Goal: Find specific page/section: Find specific page/section

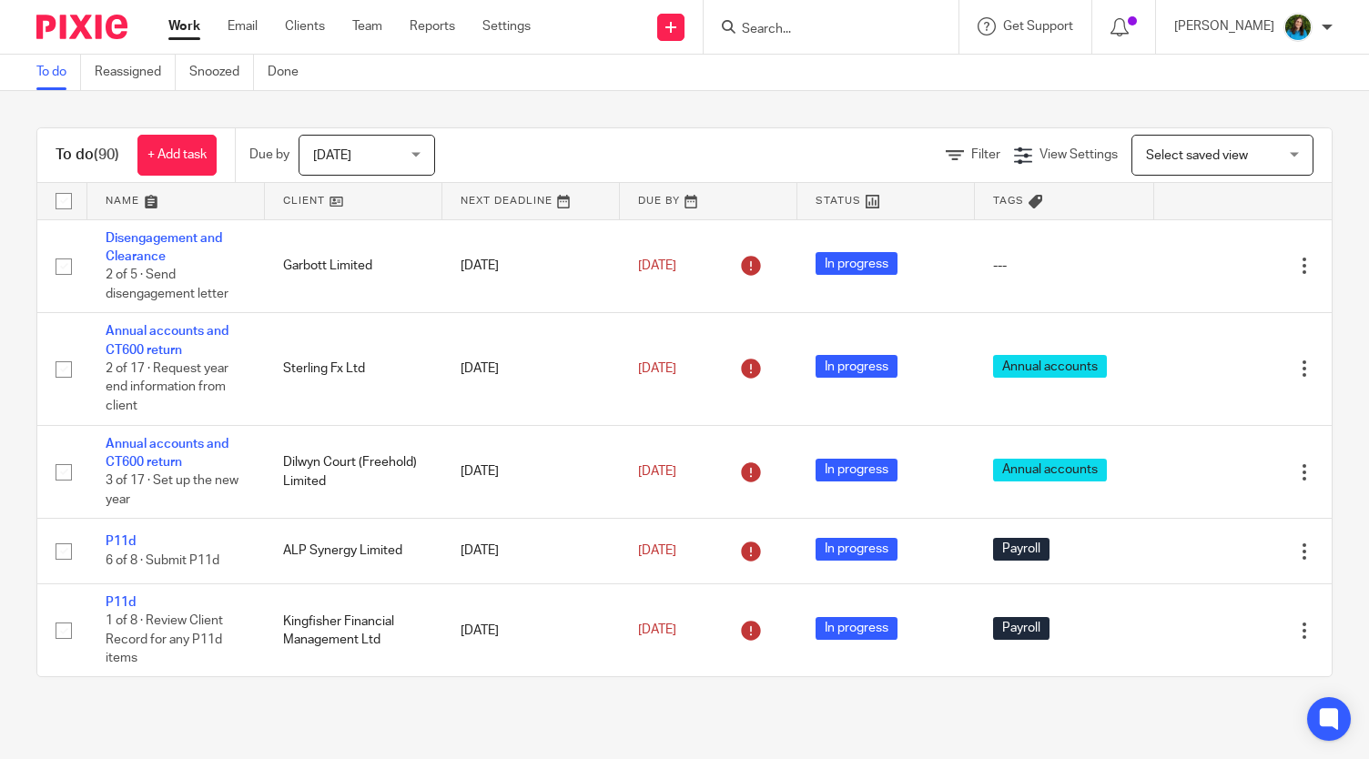
click at [778, 30] on input "Search" at bounding box center [822, 30] width 164 height 16
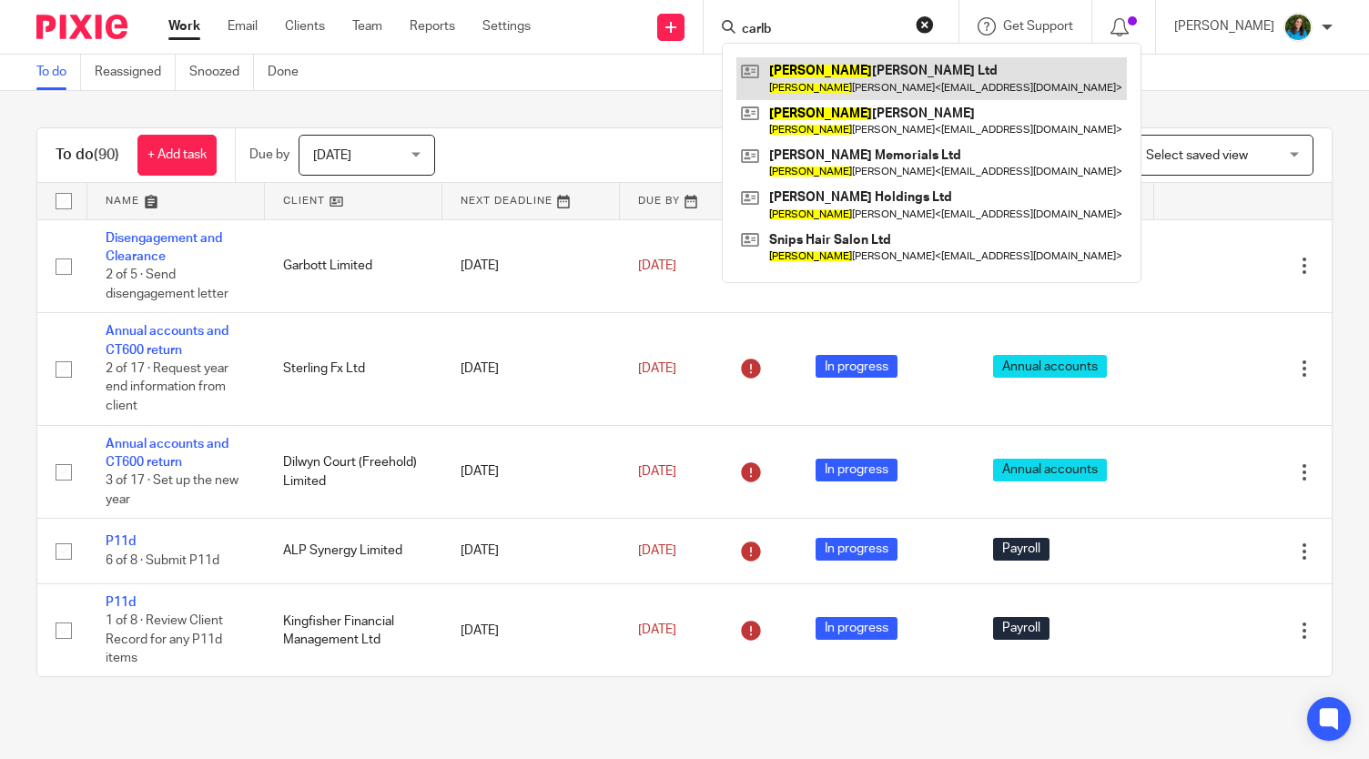
type input "carlb"
click at [863, 66] on link at bounding box center [931, 78] width 390 height 42
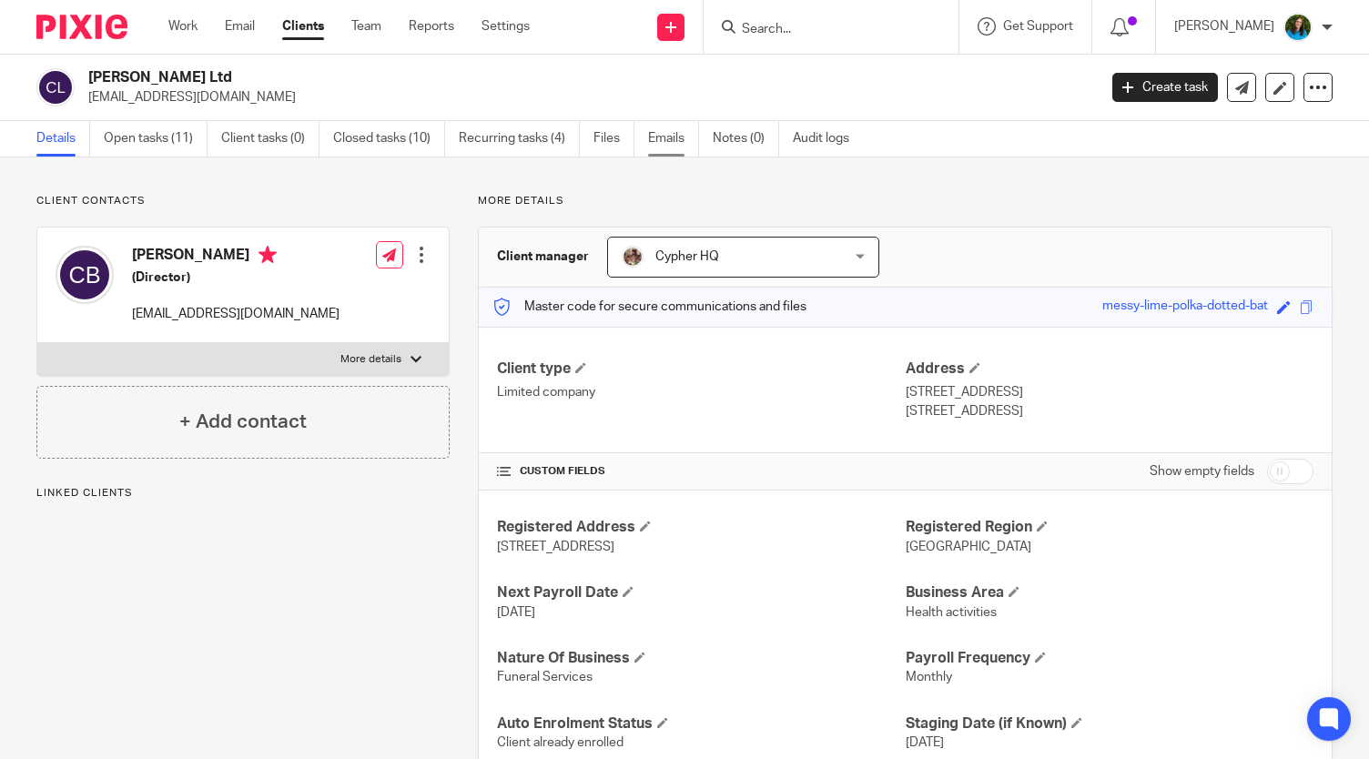
click at [670, 136] on link "Emails" at bounding box center [673, 138] width 51 height 35
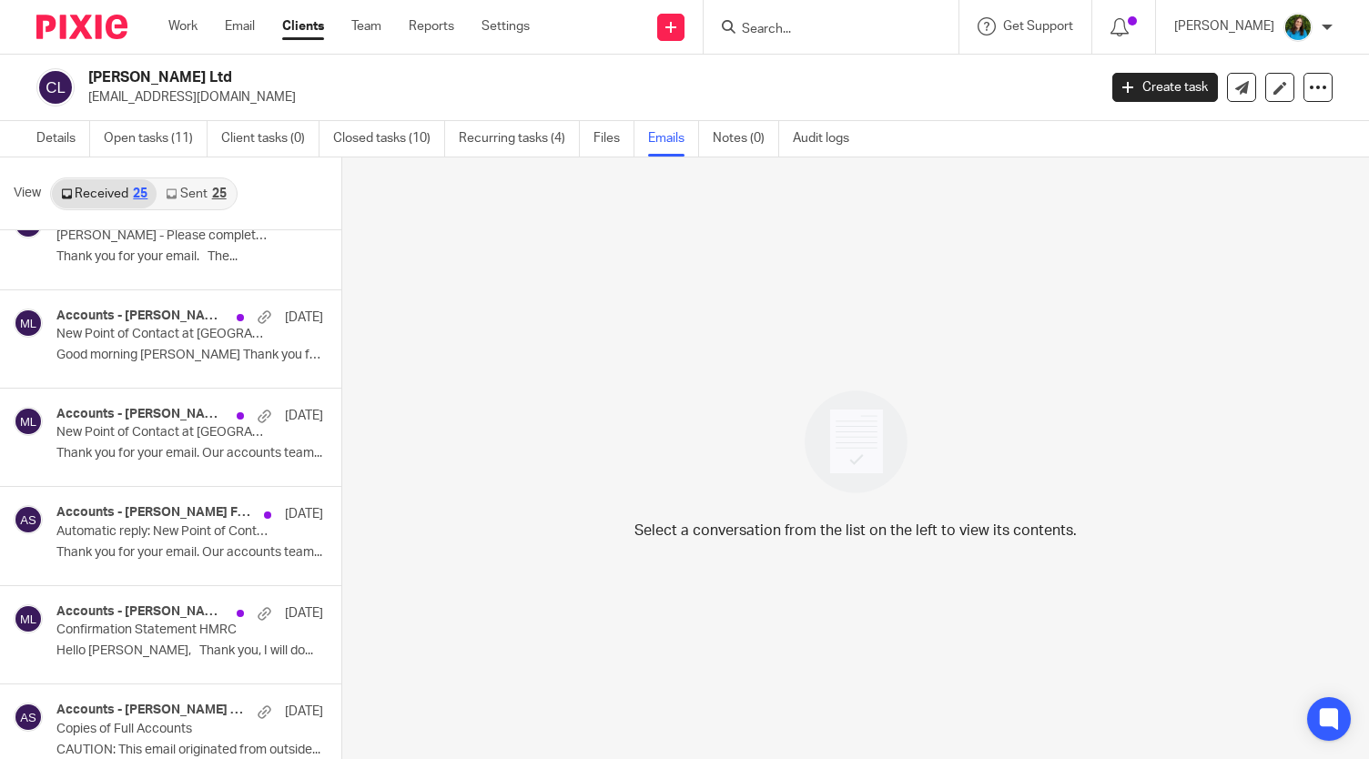
scroll to position [1954, 0]
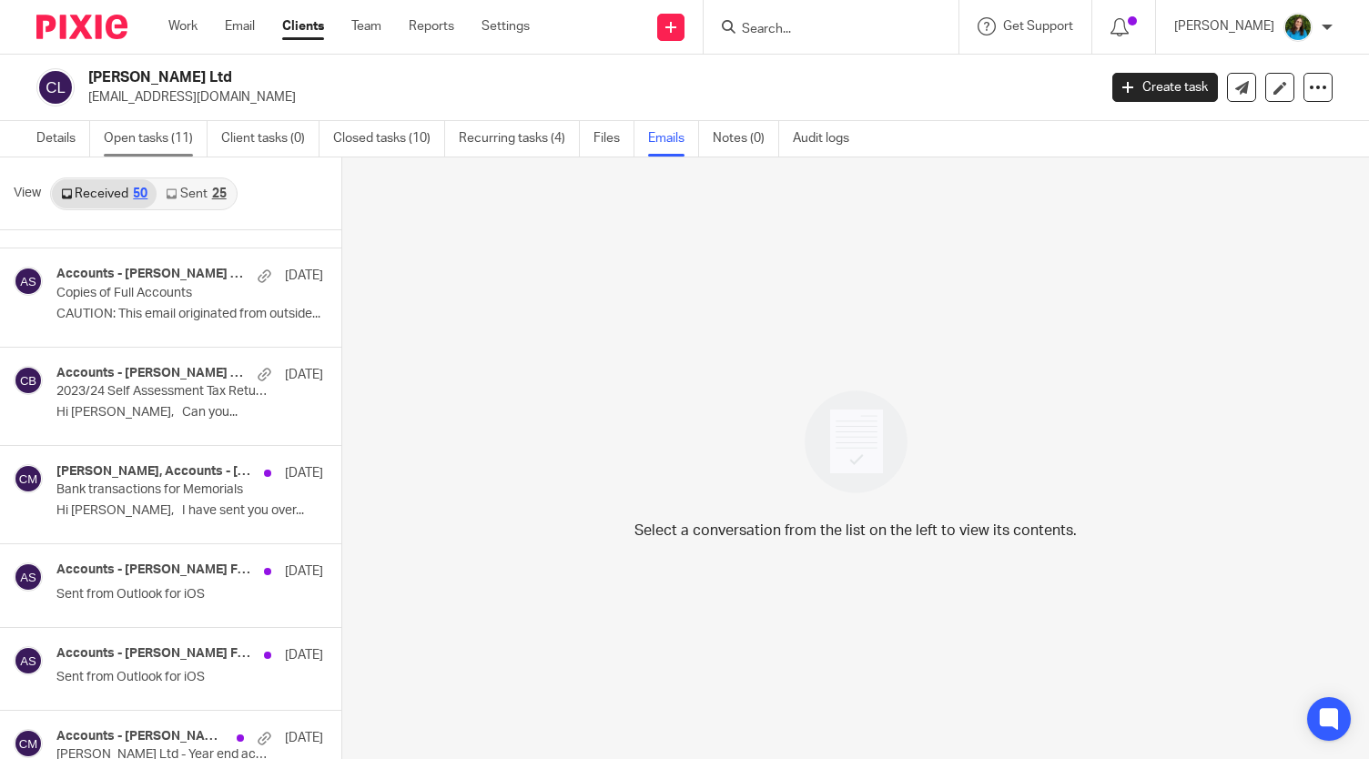
click at [141, 130] on link "Open tasks (11)" at bounding box center [156, 138] width 104 height 35
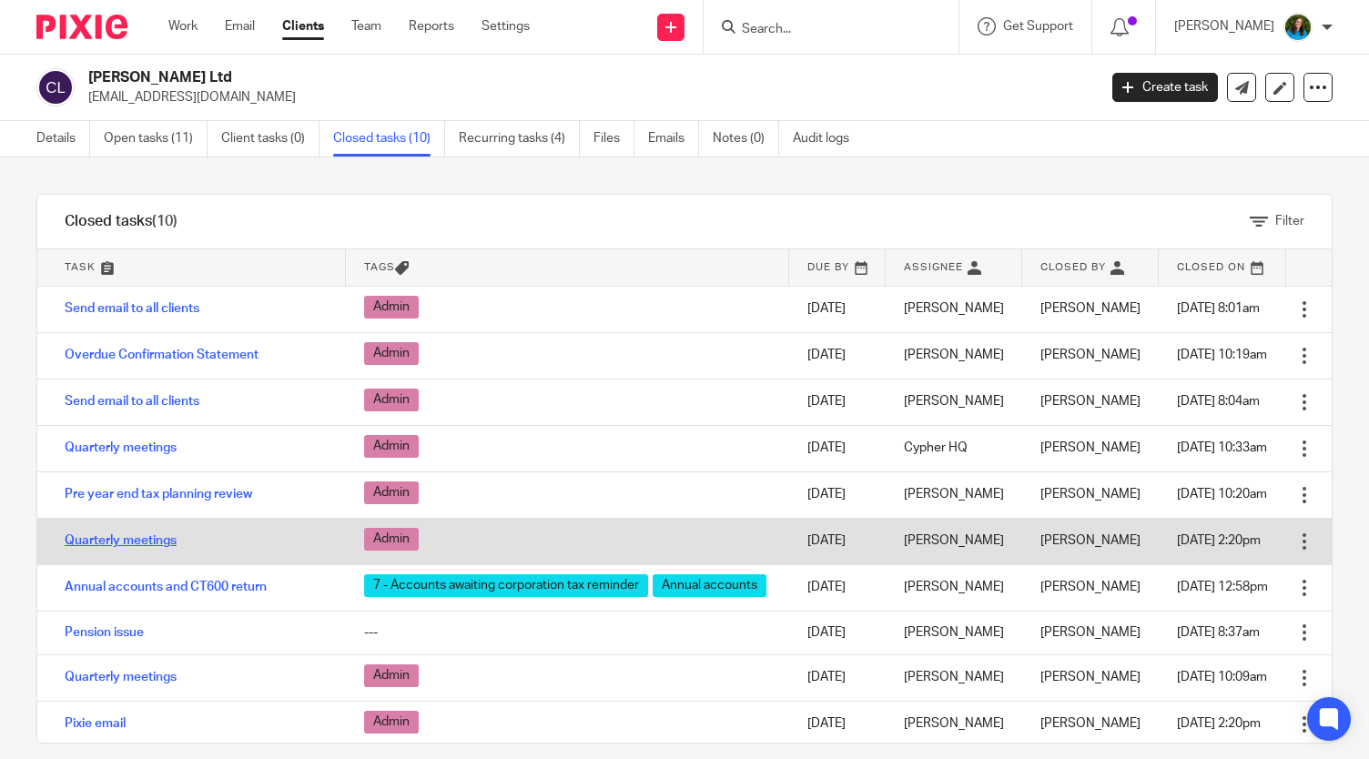
scroll to position [11, 0]
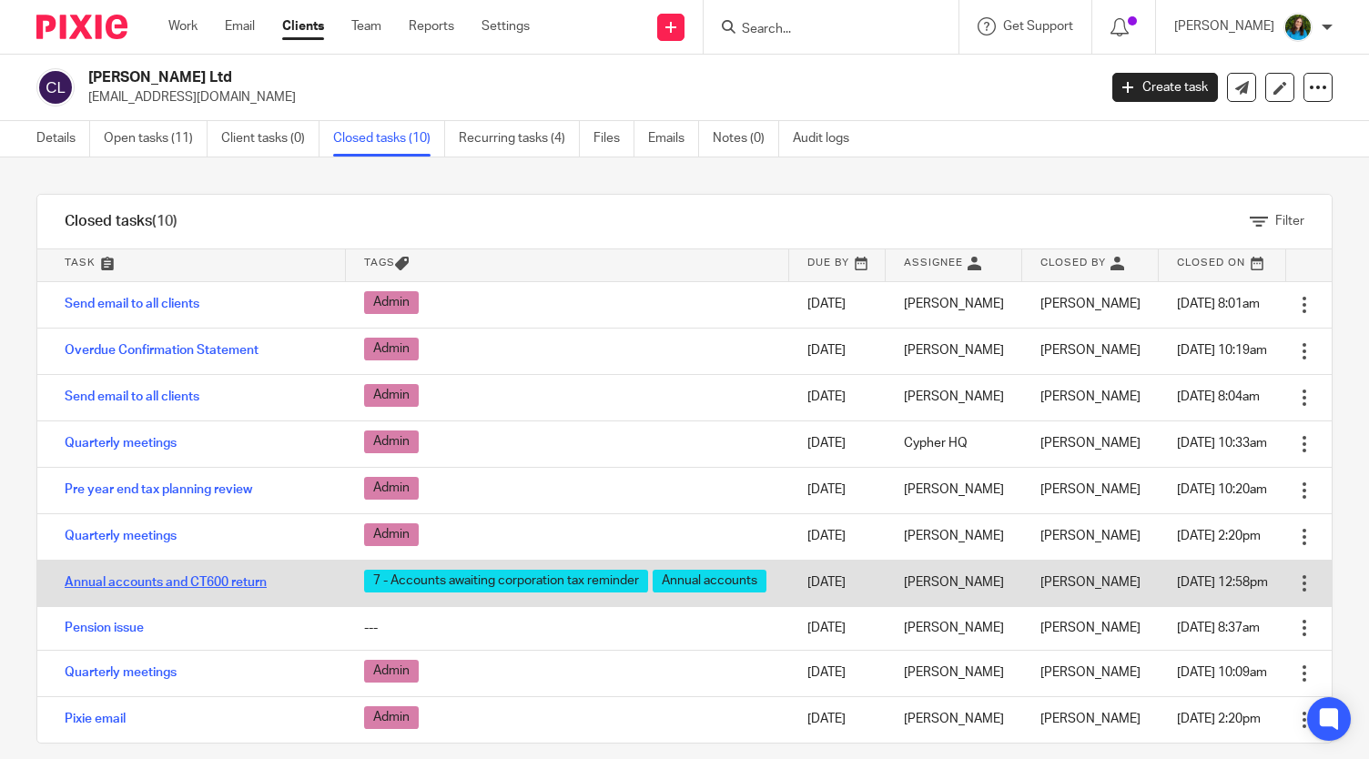
click at [118, 576] on link "Annual accounts and CT600 return" at bounding box center [166, 582] width 202 height 13
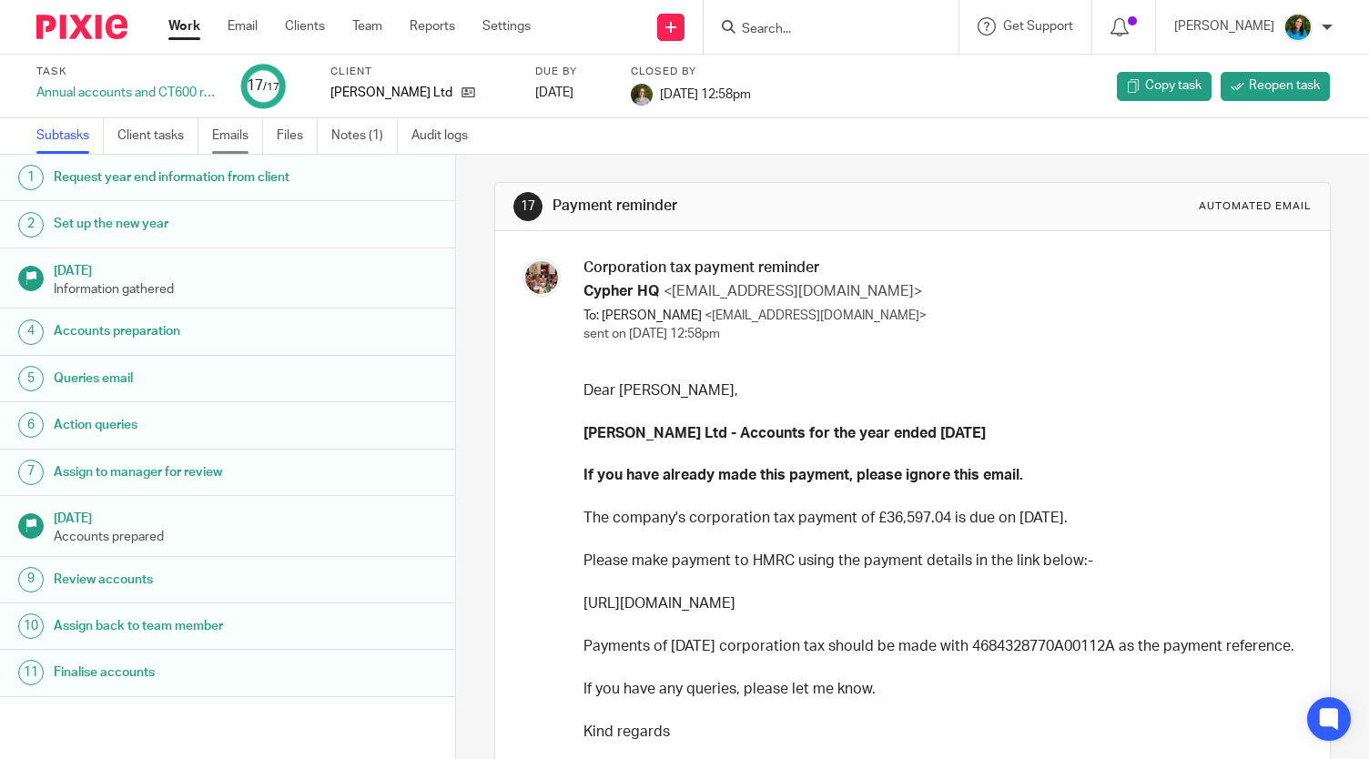
click at [227, 133] on link "Emails" at bounding box center [237, 135] width 51 height 35
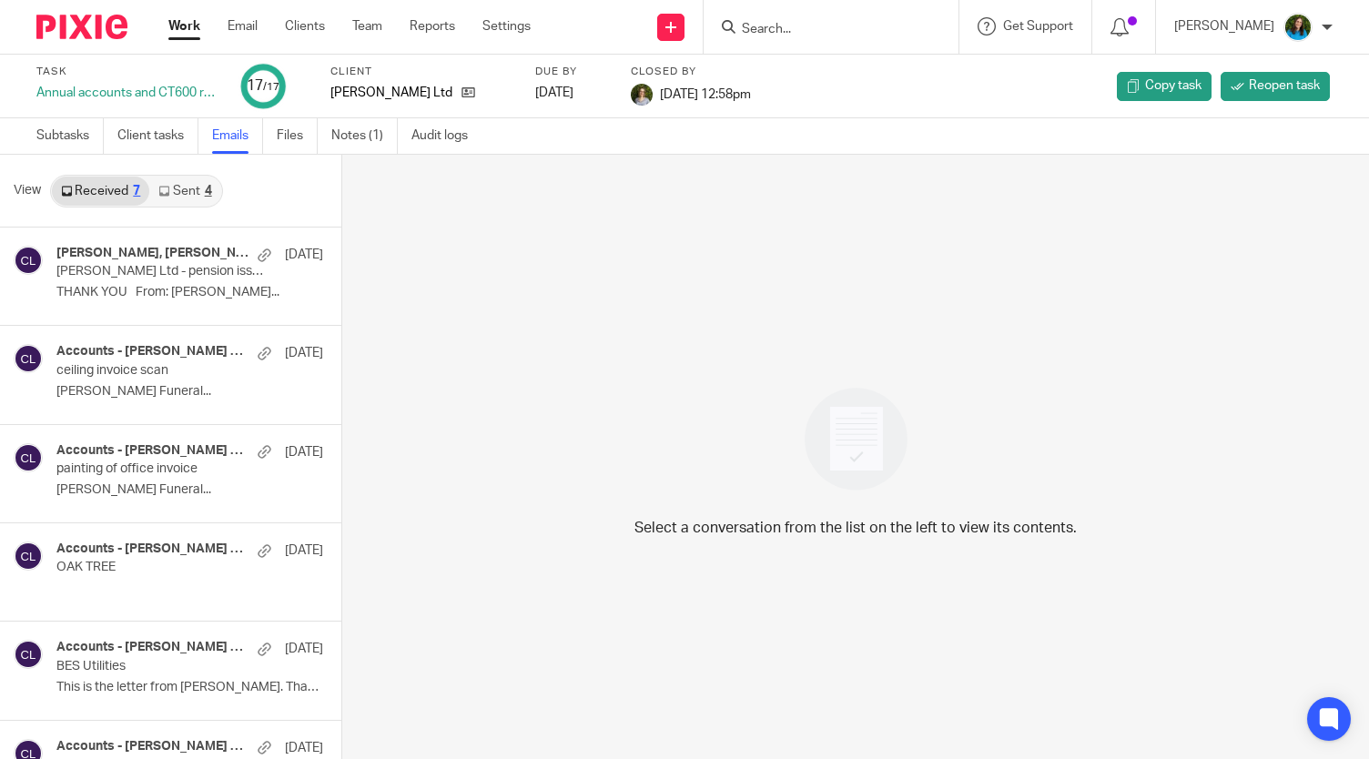
click at [207, 197] on div "4" at bounding box center [208, 191] width 7 height 13
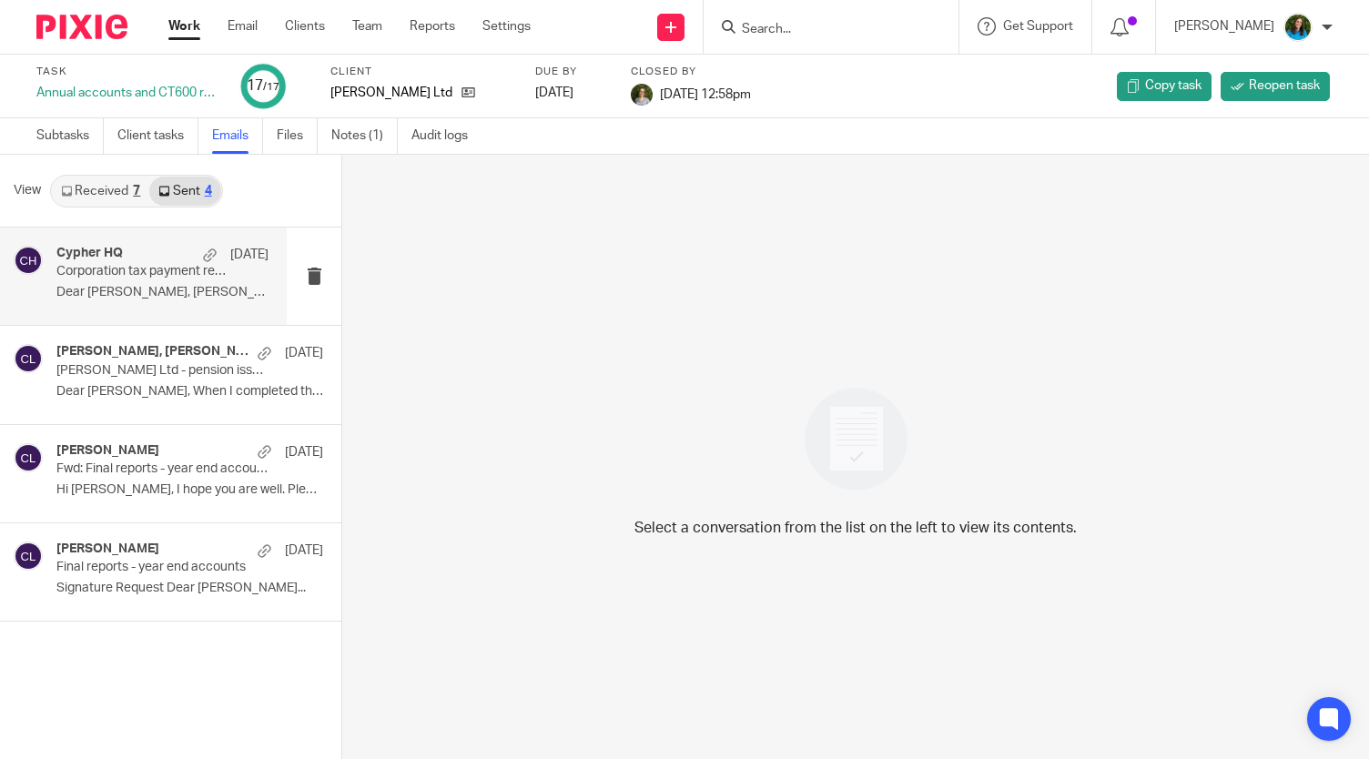
click at [104, 272] on p "Corporation tax payment reminder" at bounding box center [140, 271] width 169 height 15
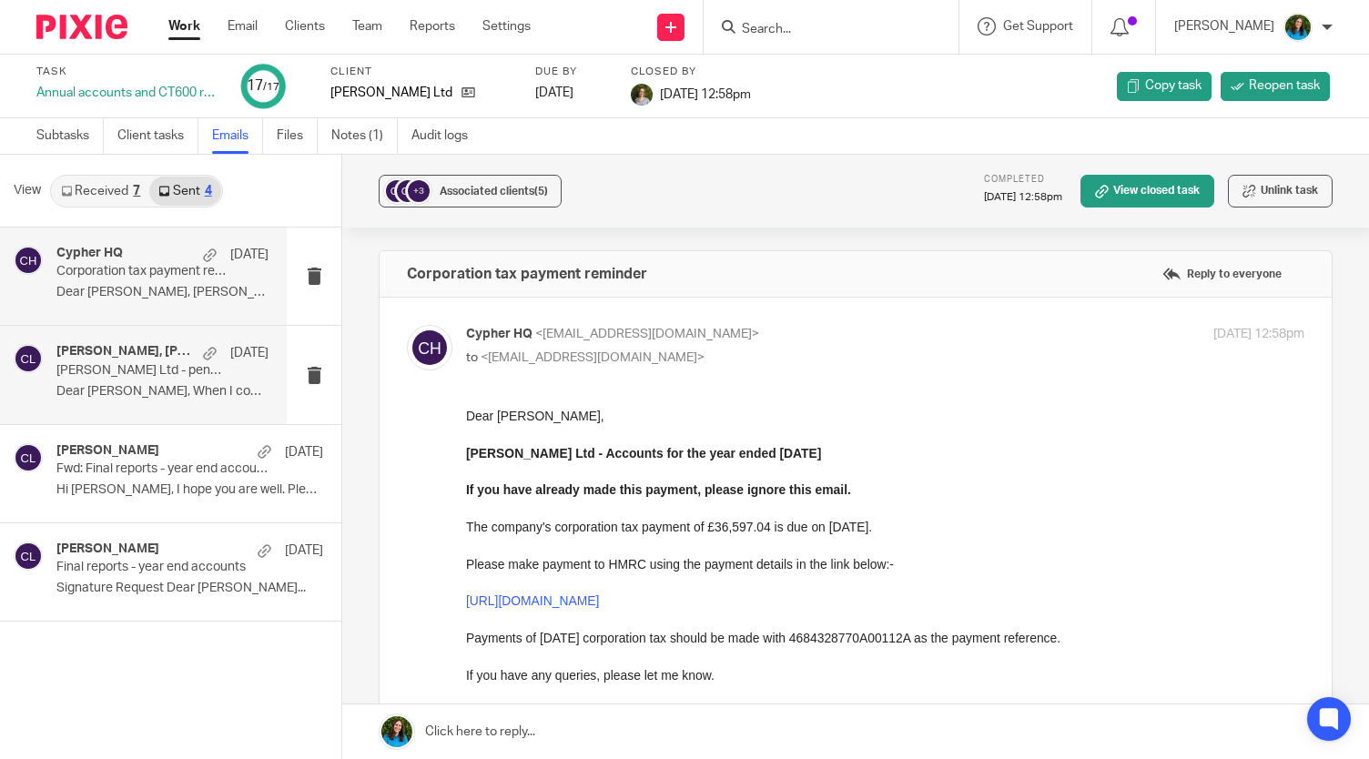
click at [150, 405] on div "Carl Boswell, Christina Milner 6 Sep 2023 Carl Boswell Ltd - pension issue Soph…" at bounding box center [143, 374] width 287 height 97
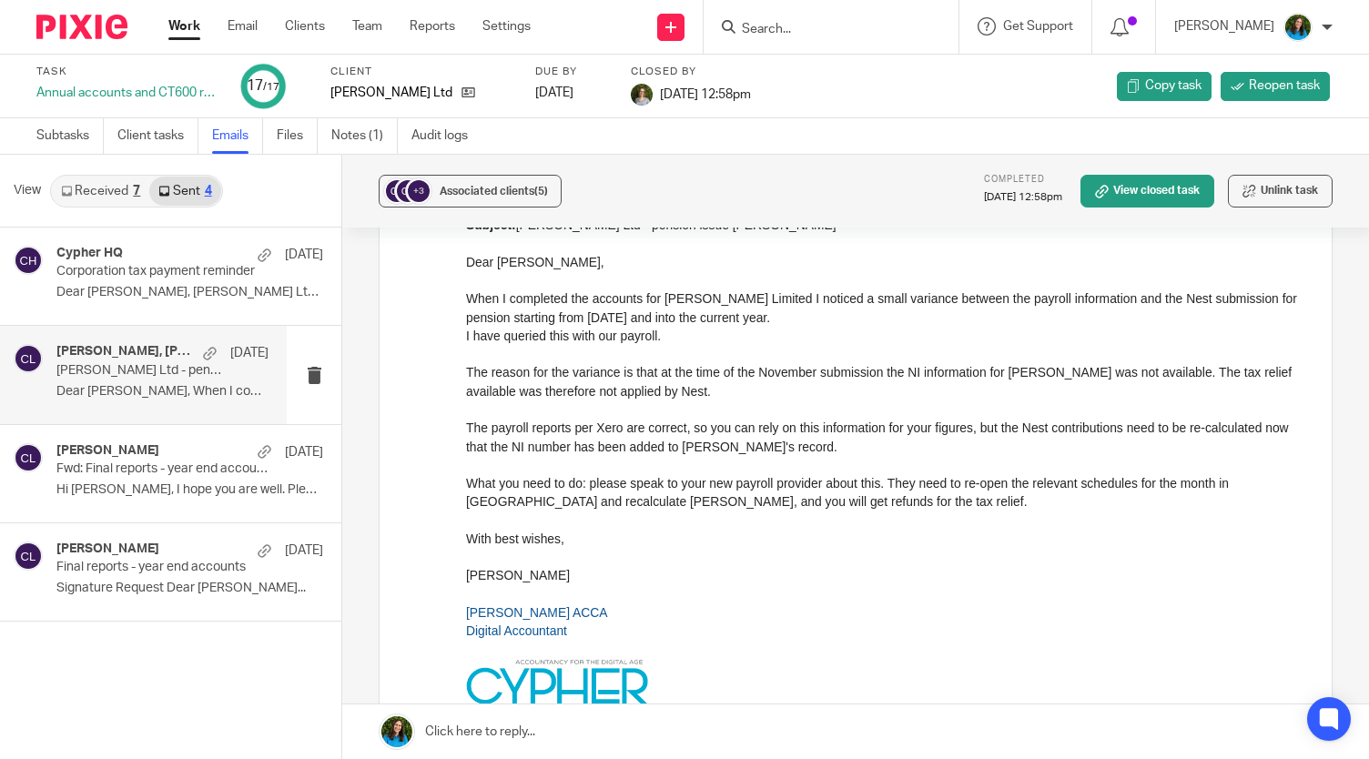
scroll to position [439, 0]
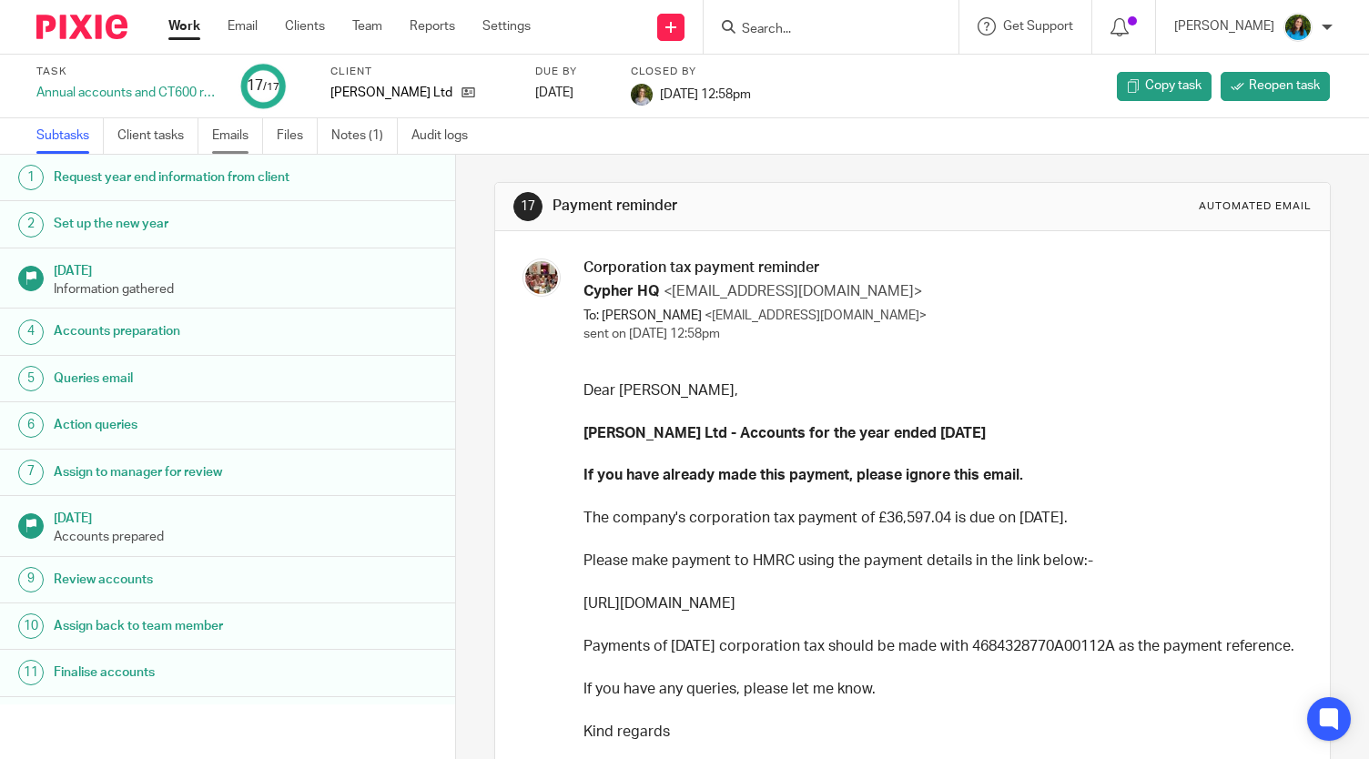
click at [226, 128] on link "Emails" at bounding box center [237, 135] width 51 height 35
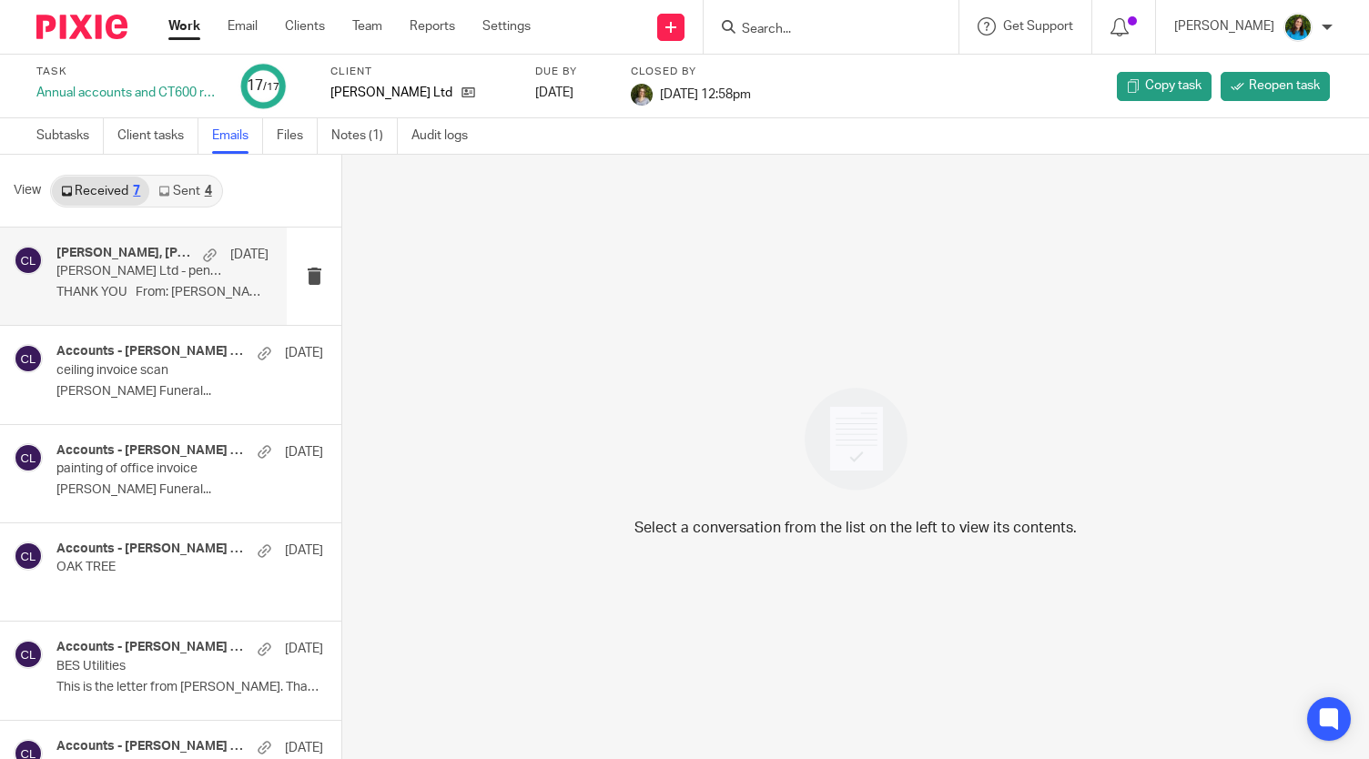
scroll to position [157, 0]
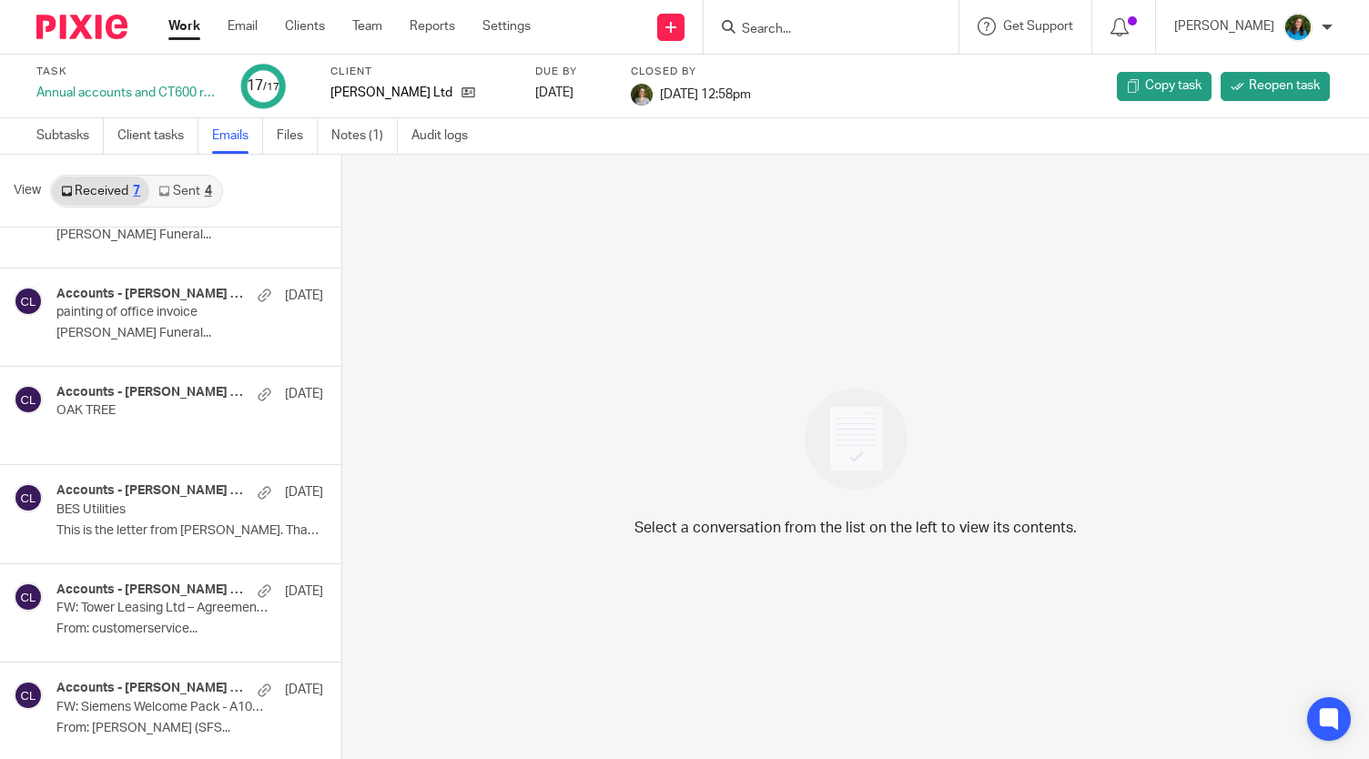
click at [187, 197] on link "Sent 4" at bounding box center [184, 191] width 71 height 29
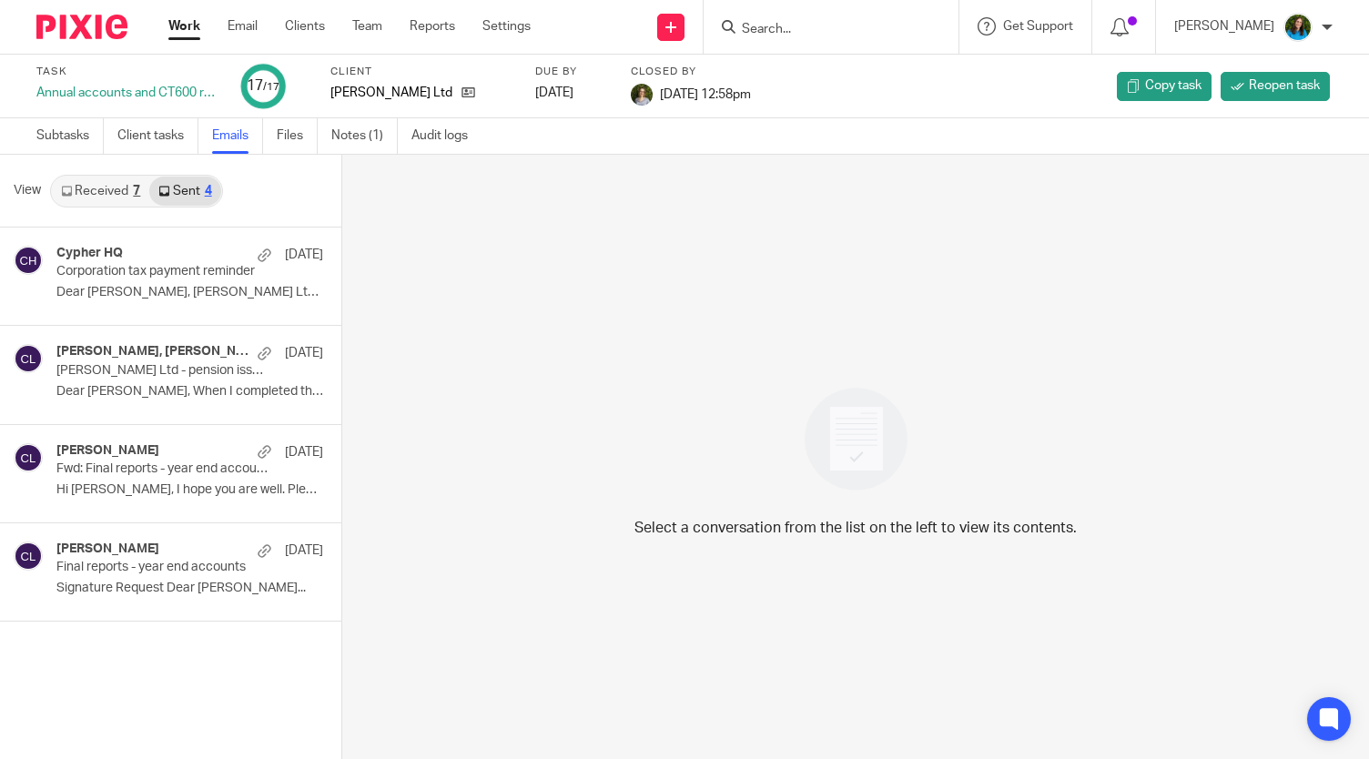
scroll to position [0, 0]
click at [60, 135] on link "Subtasks" at bounding box center [69, 135] width 67 height 35
